Goal: Information Seeking & Learning: Find specific fact

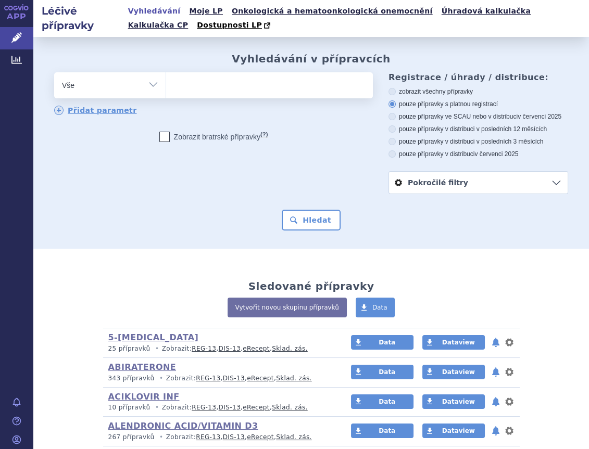
drag, startPoint x: 149, startPoint y: 86, endPoint x: 147, endPoint y: 97, distance: 11.0
click at [149, 85] on select "Vše Přípravek/SUKL kód MAH VPOIS ATC/Aktivní látka Léková forma Síla" at bounding box center [109, 83] width 111 height 23
select select "filter-atc-group"
click at [54, 73] on select "Vše Přípravek/SUKL kód MAH VPOIS ATC/Aktivní látka Léková forma Síla" at bounding box center [109, 83] width 111 height 23
click at [183, 99] on div "odstranit Vše Přípravek/SUKL kód MAH VPOIS ATC/Aktivní látka" at bounding box center [213, 94] width 319 height 44
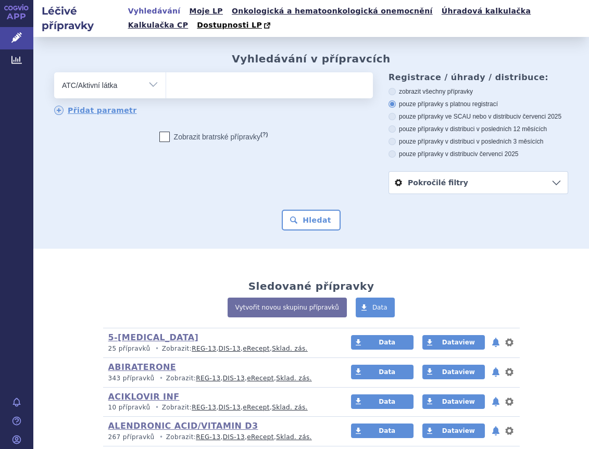
click at [191, 83] on ul at bounding box center [268, 83] width 204 height 22
click at [166, 83] on select at bounding box center [166, 85] width 1 height 26
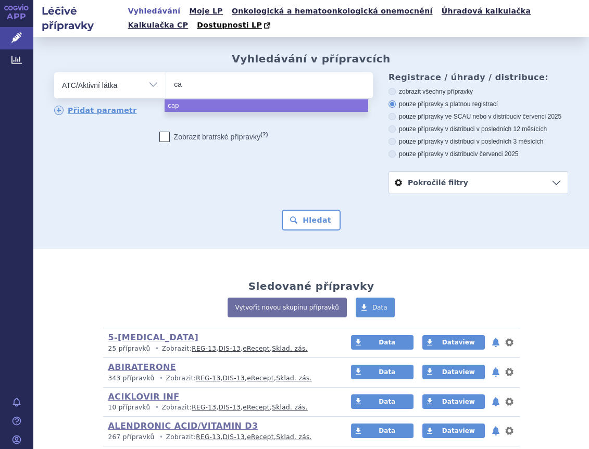
type input "c"
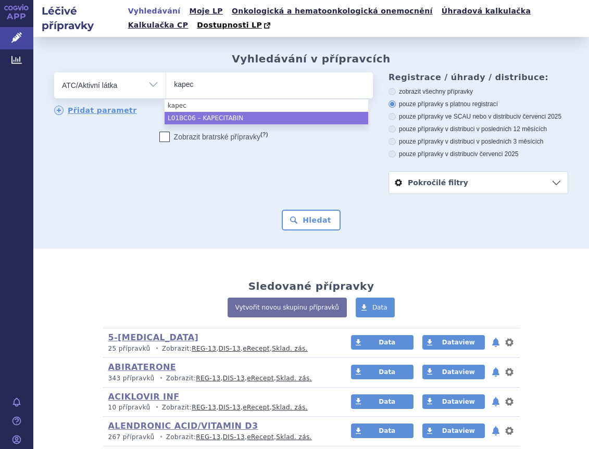
type input "kapec"
select select "L01BC06"
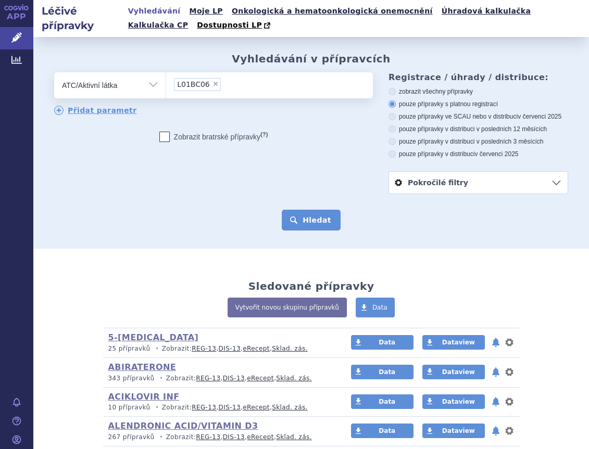
click at [319, 213] on button "Hledat" at bounding box center [311, 220] width 59 height 21
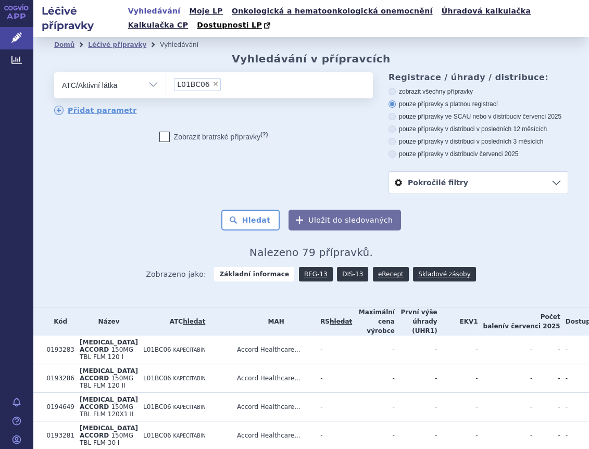
click at [347, 271] on link "DIS-13" at bounding box center [352, 274] width 31 height 15
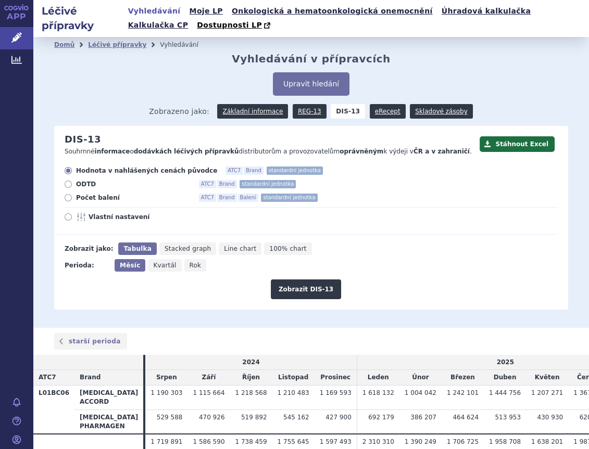
scroll to position [43, 0]
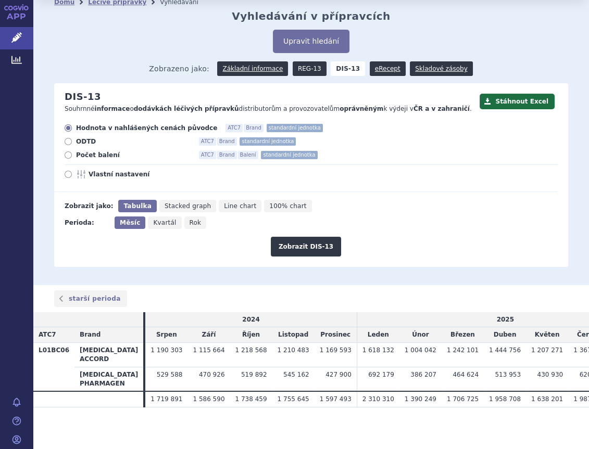
click at [301, 71] on link "REG-13" at bounding box center [310, 68] width 34 height 15
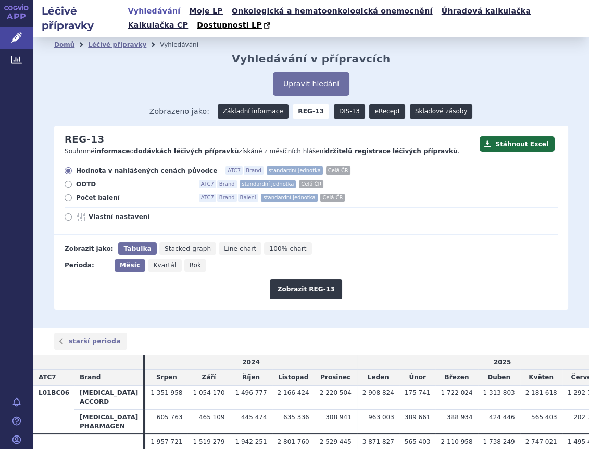
drag, startPoint x: 553, startPoint y: 107, endPoint x: 557, endPoint y: 102, distance: 7.1
click at [557, 102] on div "Zobrazeno jako: Základní informace REG-13 DIS-13 eRecept Skladové zásoby" at bounding box center [311, 111] width 514 height 30
